Goal: Find specific page/section: Find specific page/section

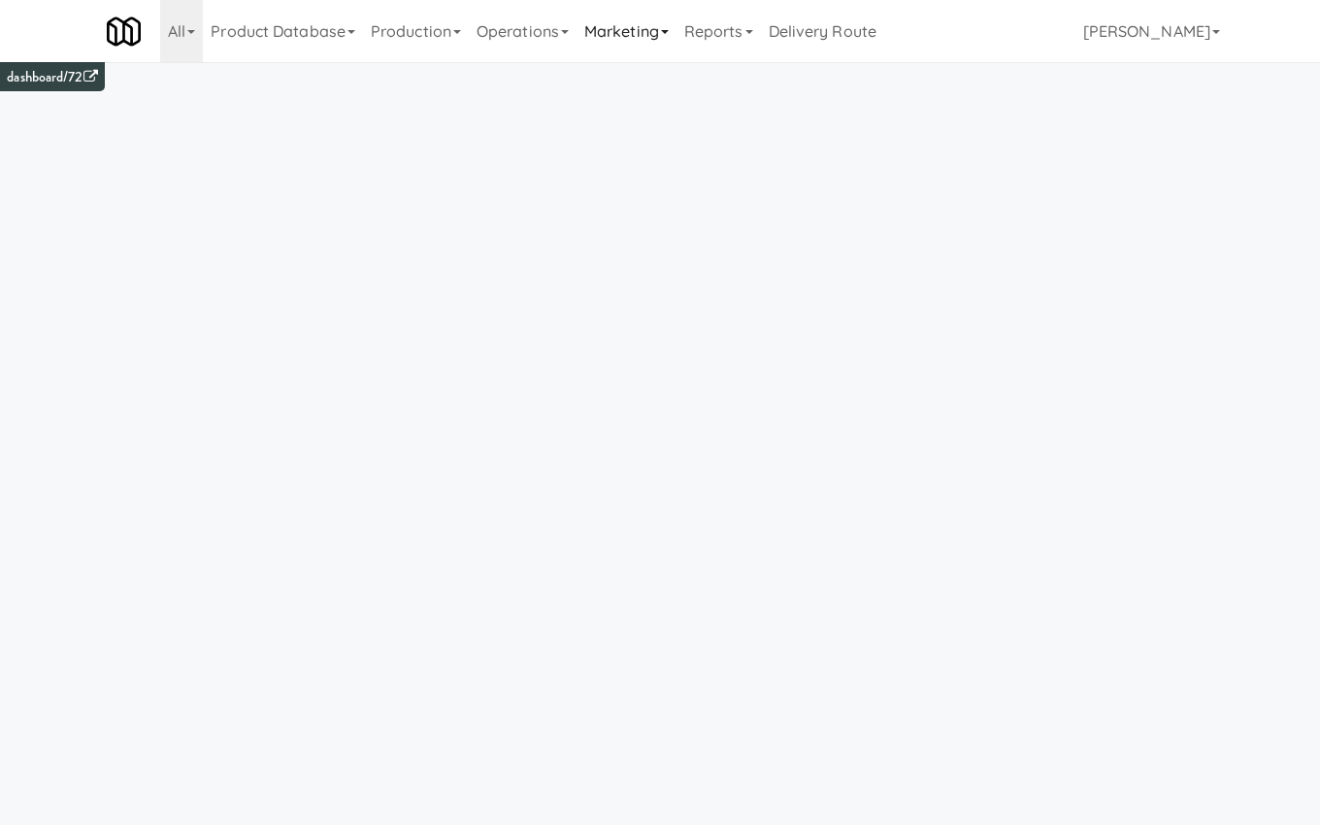
click at [647, 29] on link "Marketing" at bounding box center [627, 31] width 100 height 62
click at [639, 31] on link "Marketing" at bounding box center [627, 31] width 100 height 62
click at [542, 38] on link "Operations" at bounding box center [523, 31] width 108 height 62
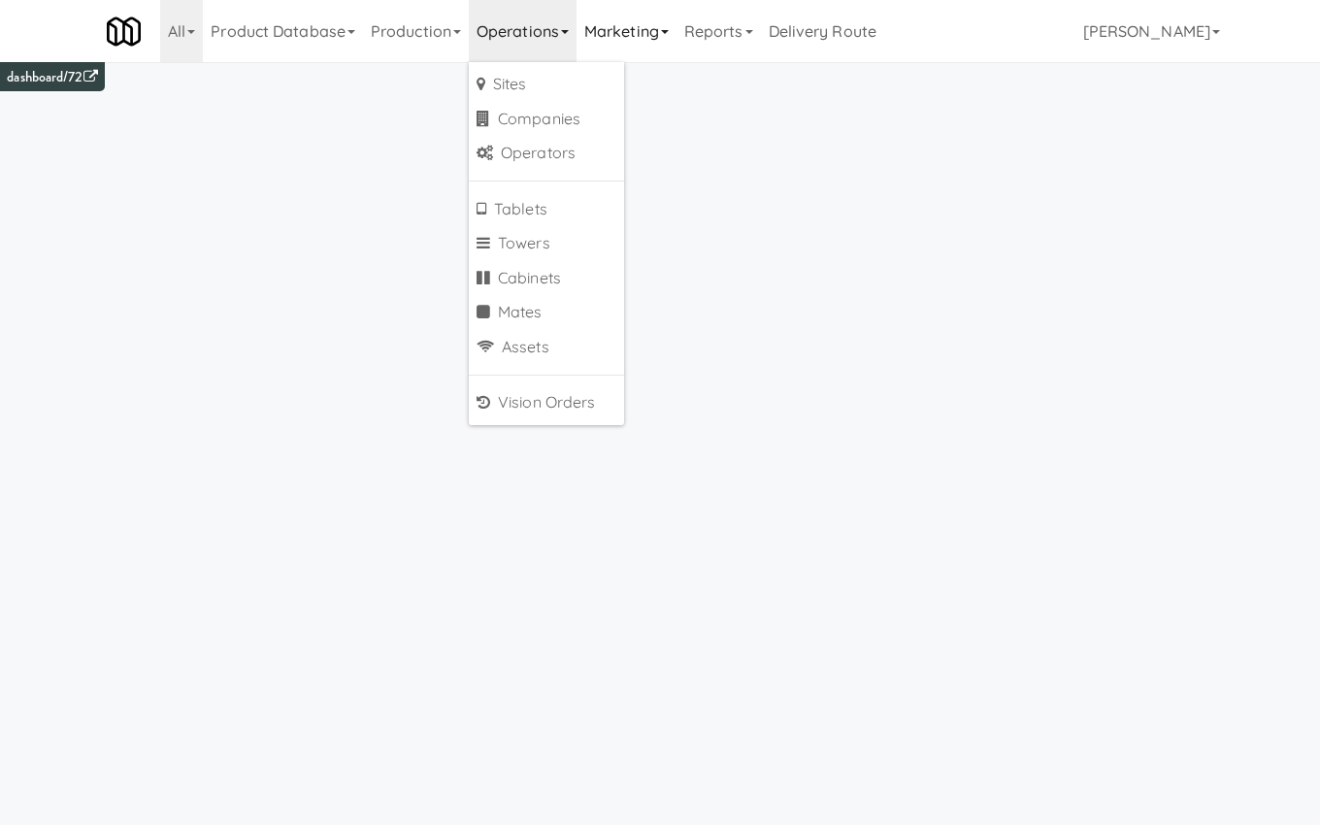
click at [649, 41] on link "Marketing" at bounding box center [627, 31] width 100 height 62
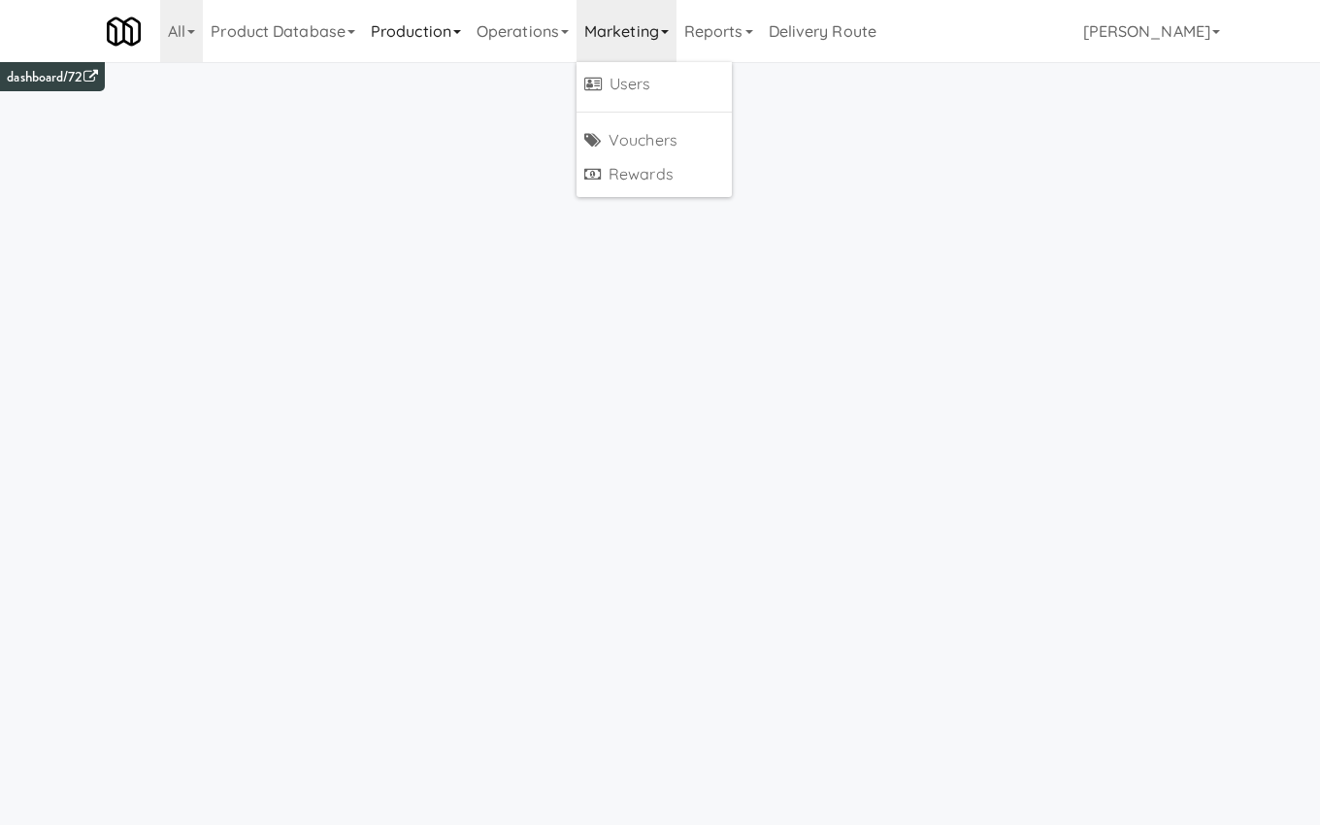
click at [462, 30] on link "Production" at bounding box center [416, 31] width 106 height 62
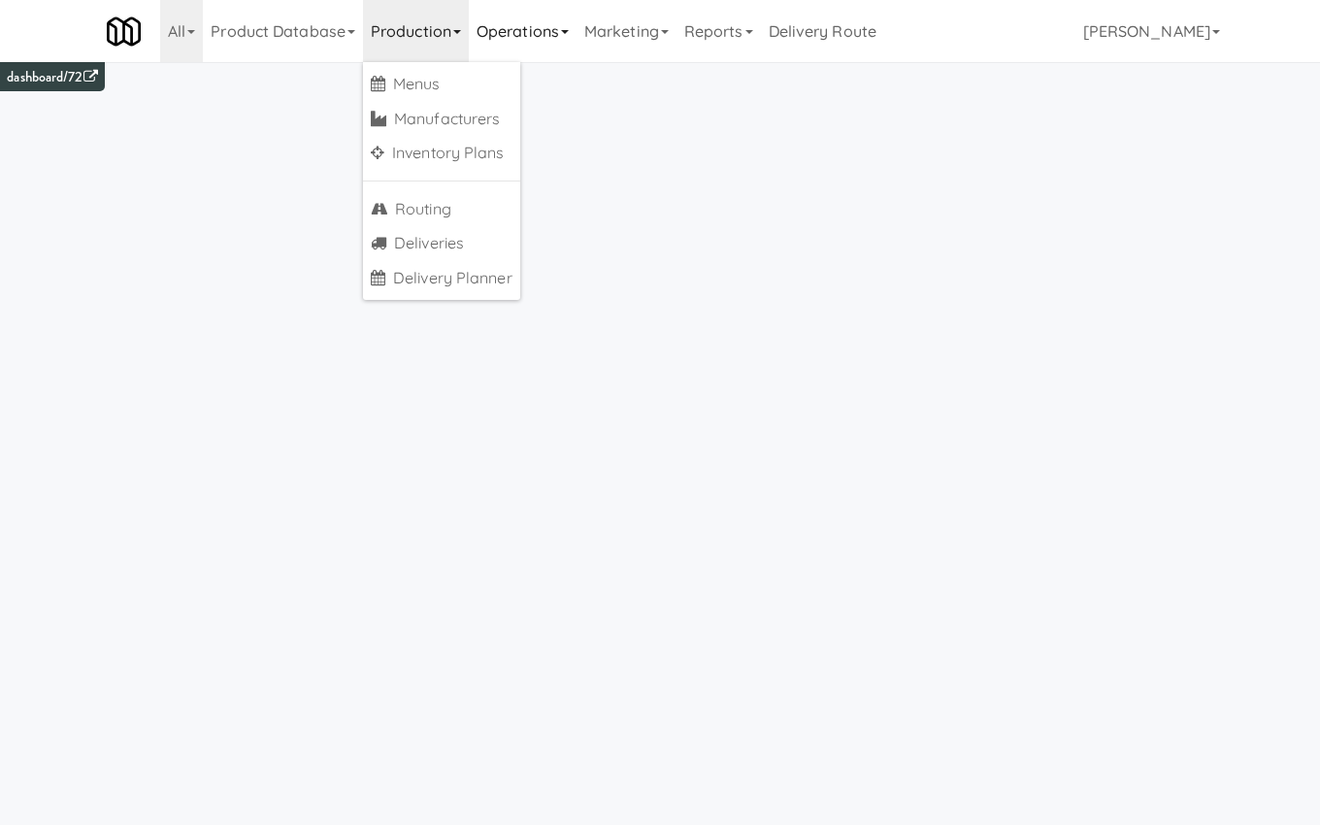
click at [511, 26] on link "Operations" at bounding box center [523, 31] width 108 height 62
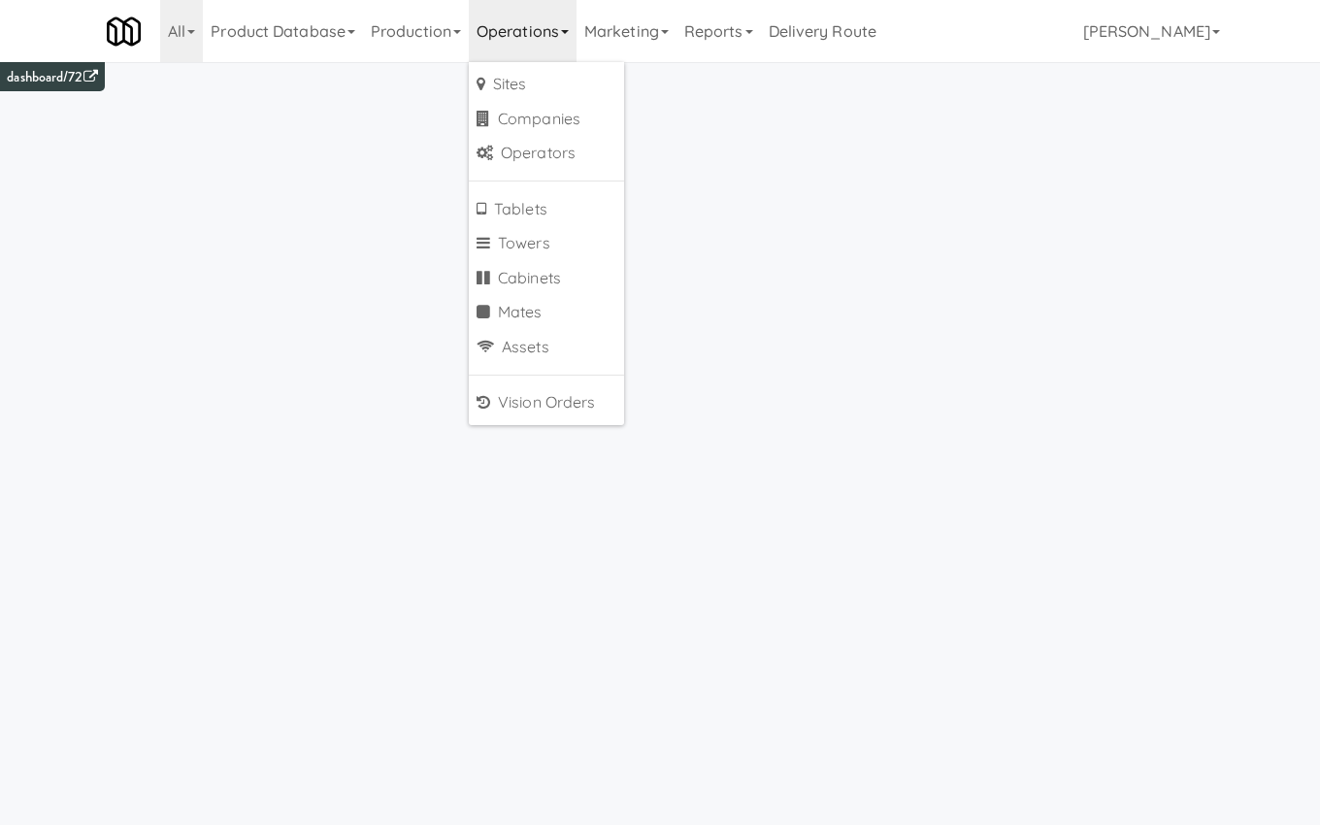
click at [511, 26] on link "Operations" at bounding box center [523, 31] width 108 height 62
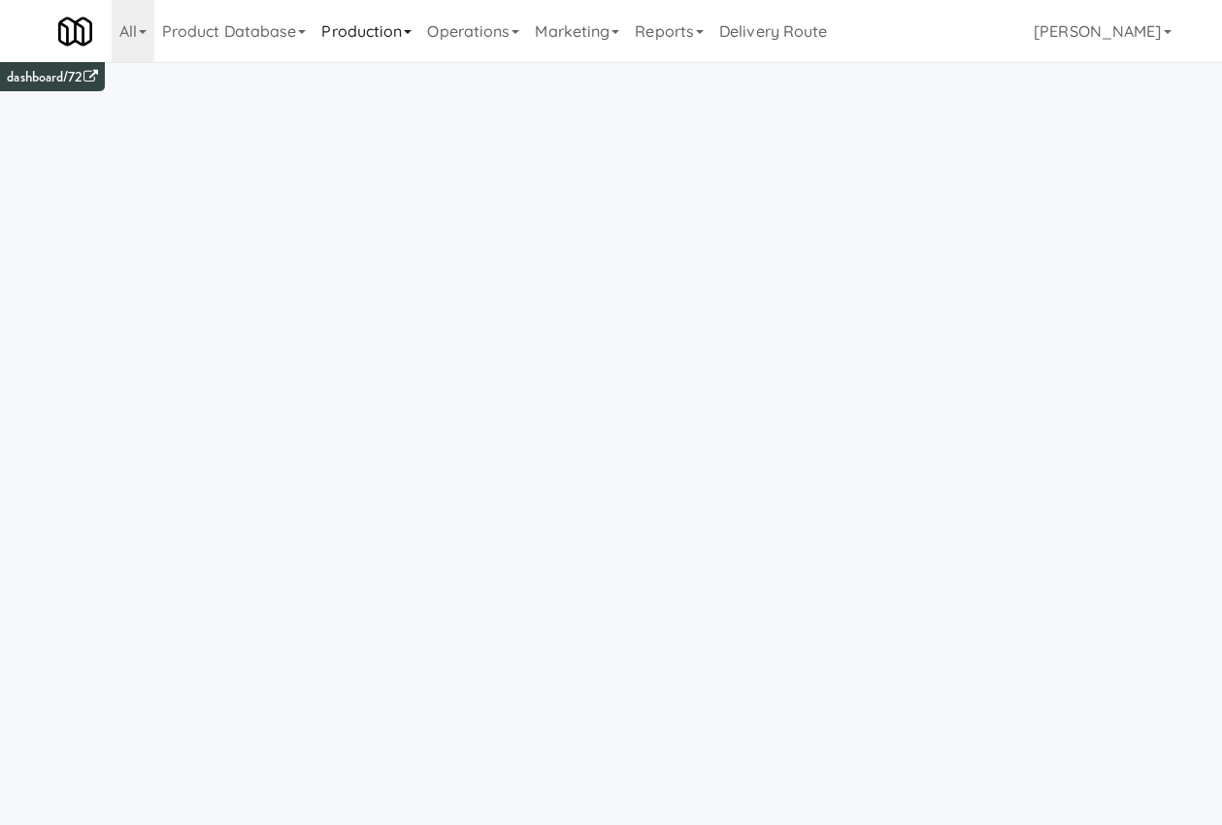
click at [379, 21] on link "Production" at bounding box center [367, 31] width 106 height 62
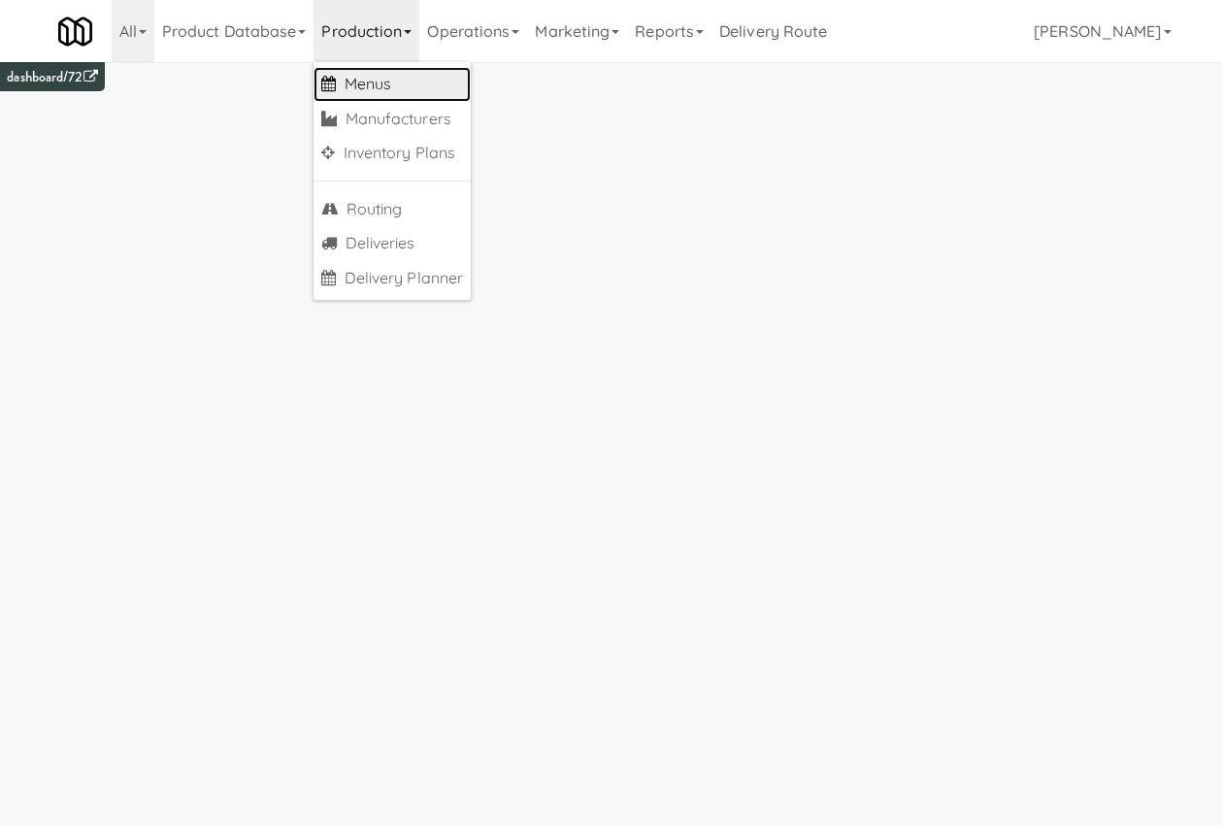
click at [382, 88] on link "Menus" at bounding box center [392, 84] width 157 height 35
